Goal: Information Seeking & Learning: Get advice/opinions

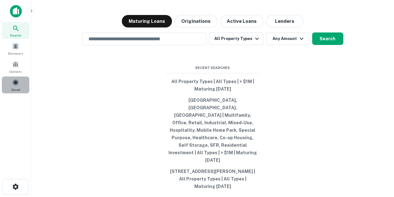
click at [13, 87] on span "Saved" at bounding box center [15, 89] width 9 height 5
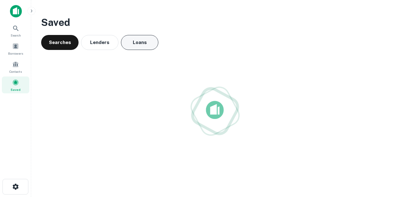
click at [142, 48] on button "Loans" at bounding box center [139, 42] width 37 height 15
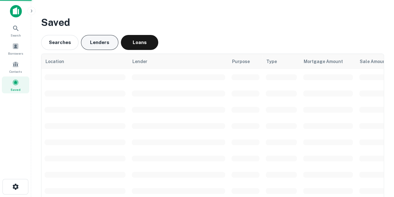
click at [103, 48] on button "Lenders" at bounding box center [99, 42] width 37 height 15
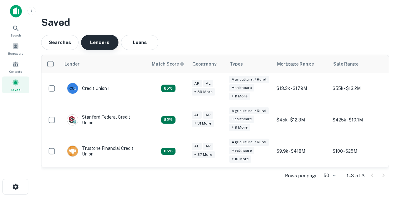
click at [103, 48] on button "Lenders" at bounding box center [99, 42] width 37 height 15
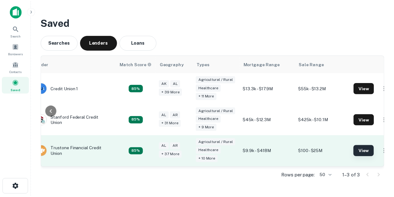
scroll to position [0, 31]
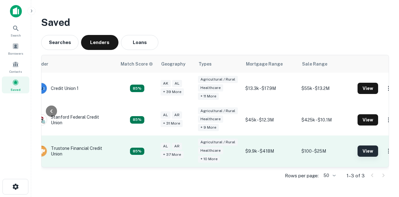
click at [358, 154] on button "View" at bounding box center [368, 150] width 21 height 11
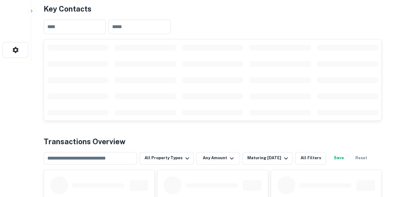
scroll to position [249, 0]
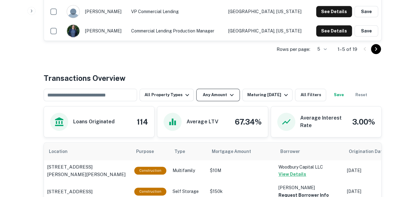
click at [210, 98] on button "Any Amount" at bounding box center [218, 95] width 44 height 12
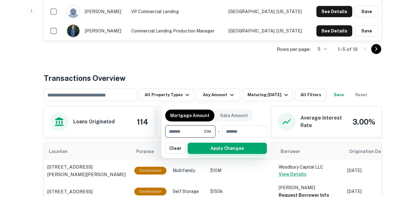
type input "*******"
click at [223, 151] on button "Apply Changes" at bounding box center [227, 147] width 79 height 11
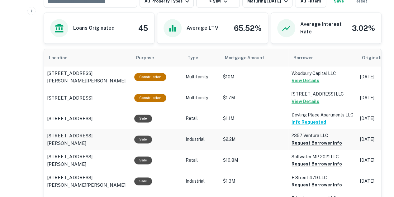
scroll to position [392, 0]
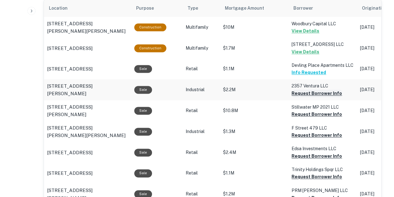
click at [308, 91] on button "Request Borrower Info" at bounding box center [317, 92] width 50 height 7
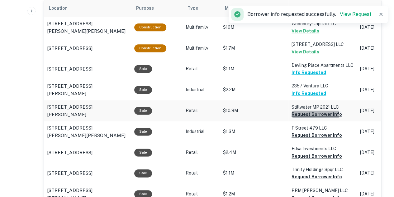
click at [297, 113] on button "Request Borrower Info" at bounding box center [317, 113] width 50 height 7
click at [297, 118] on button "Request Borrower Info" at bounding box center [307, 113] width 30 height 7
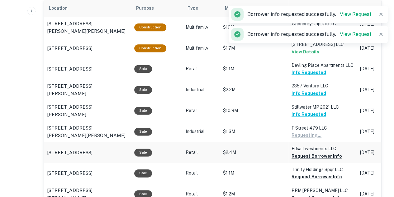
click at [303, 38] on td "Edsa Investments LLC Request Borrower Info" at bounding box center [323, 27] width 69 height 21
click at [308, 139] on button "Request Borrower Info" at bounding box center [307, 134] width 30 height 7
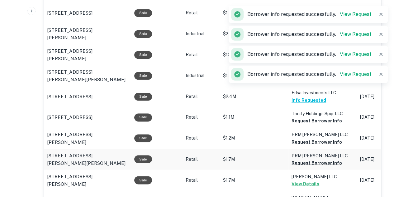
scroll to position [455, 0]
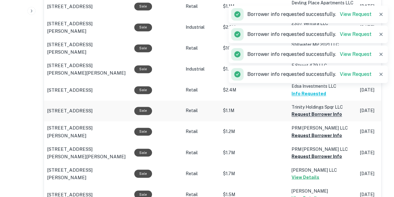
click at [312, 115] on button "Request Borrower Info" at bounding box center [317, 113] width 50 height 7
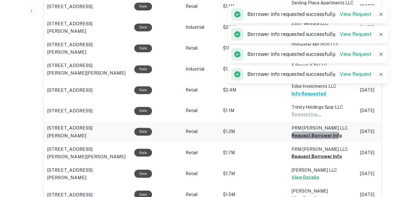
click at [308, 118] on button "Request Borrower Info" at bounding box center [307, 113] width 30 height 7
click at [301, 118] on button "Request Borrower Info" at bounding box center [307, 113] width 30 height 7
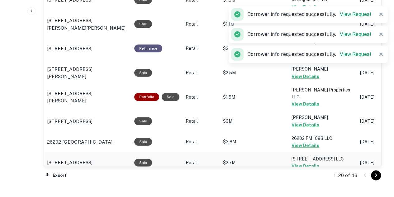
scroll to position [704, 0]
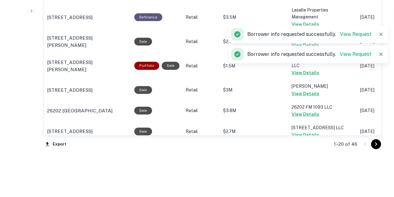
click at [378, 141] on icon "Go to next page" at bounding box center [375, 143] width 7 height 7
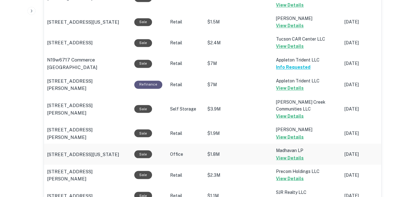
scroll to position [424, 0]
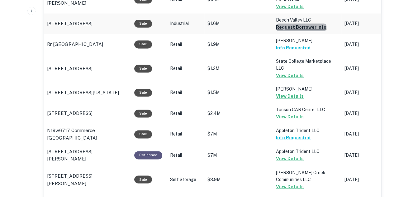
click at [305, 26] on button "Request Borrower Info" at bounding box center [301, 26] width 50 height 7
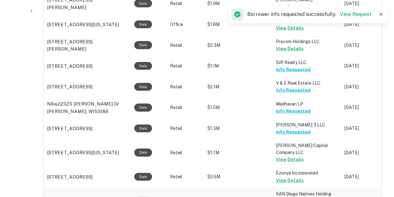
scroll to position [733, 0]
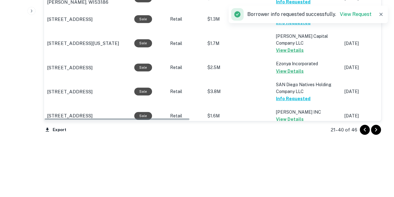
click at [379, 130] on icon "Go to next page" at bounding box center [375, 129] width 7 height 7
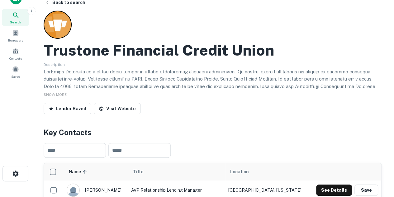
scroll to position [31, 0]
